Goal: Check status

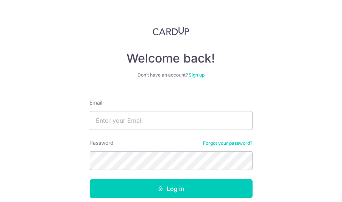
click at [105, 115] on input "Email" at bounding box center [171, 120] width 163 height 19
type input "[EMAIL_ADDRESS][DOMAIN_NAME]"
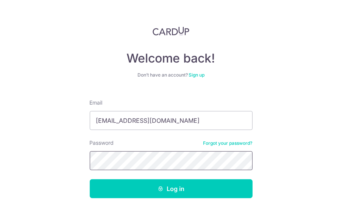
click at [90, 179] on button "Log in" at bounding box center [171, 188] width 163 height 19
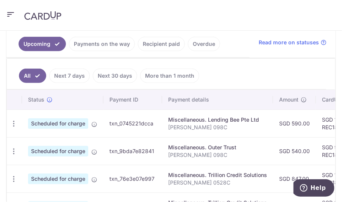
scroll to position [195, 0]
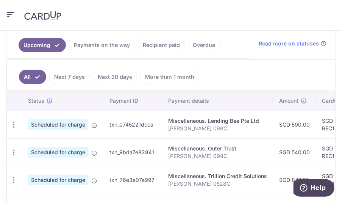
click at [165, 45] on link "Recipient paid" at bounding box center [161, 45] width 47 height 14
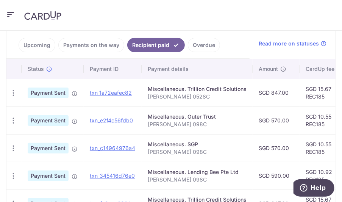
click at [201, 43] on link "Overdue" at bounding box center [204, 45] width 32 height 14
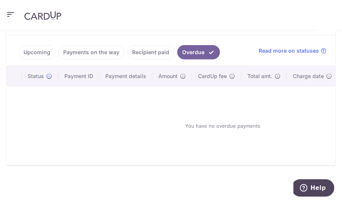
click at [148, 45] on link "Recipient paid" at bounding box center [150, 52] width 47 height 14
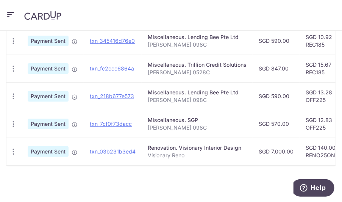
scroll to position [142, 0]
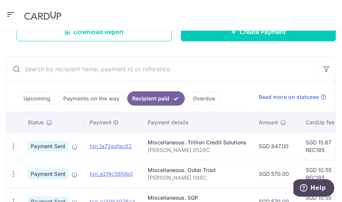
click at [92, 94] on link "Payments on the way" at bounding box center [91, 98] width 66 height 14
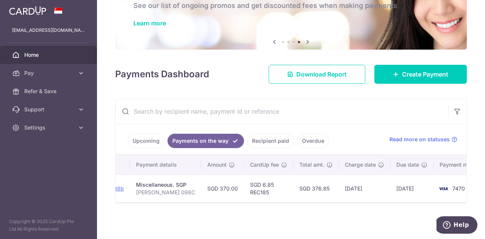
scroll to position [0, 140]
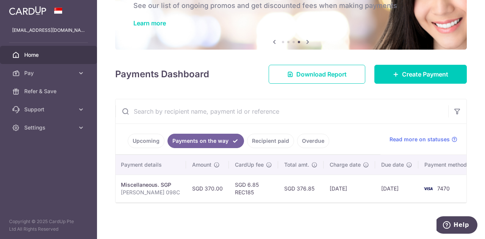
click at [269, 135] on link "Recipient paid" at bounding box center [270, 141] width 47 height 14
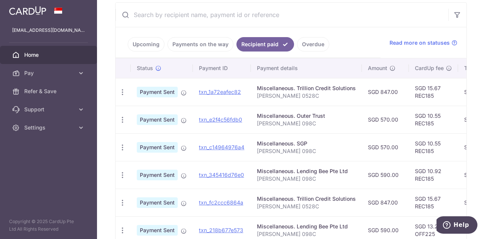
scroll to position [171, 0]
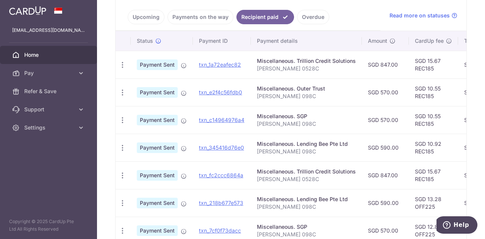
click at [147, 14] on link "Upcoming" at bounding box center [146, 17] width 37 height 14
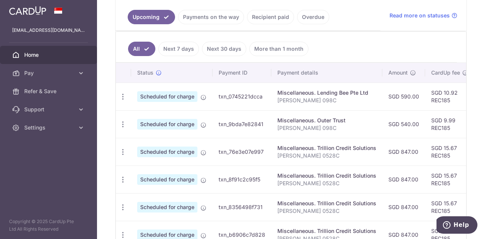
click at [183, 44] on link "Next 7 days" at bounding box center [178, 49] width 41 height 14
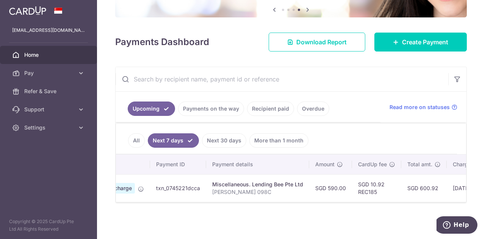
scroll to position [0, 178]
